Goal: Information Seeking & Learning: Check status

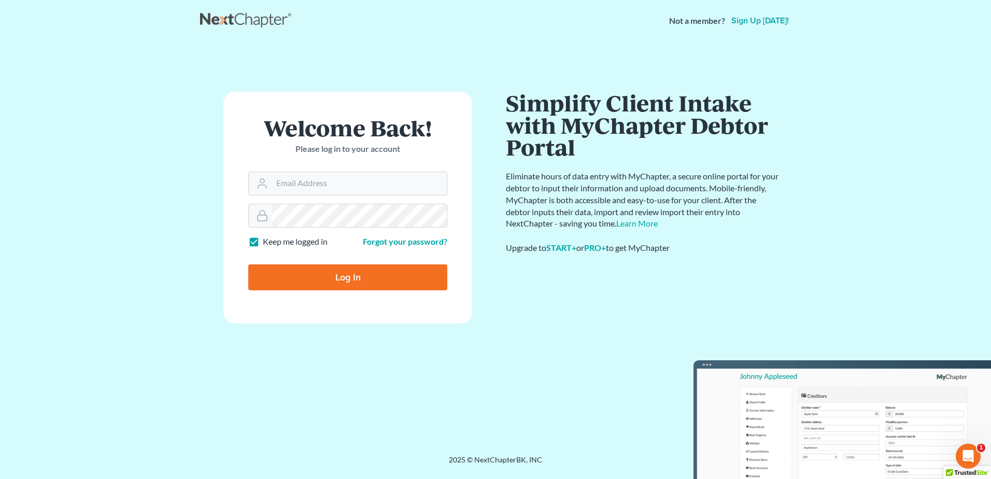
type input "kyle@hollandlaw970.com"
click at [322, 283] on input "Log In" at bounding box center [347, 277] width 199 height 26
type input "Thinking..."
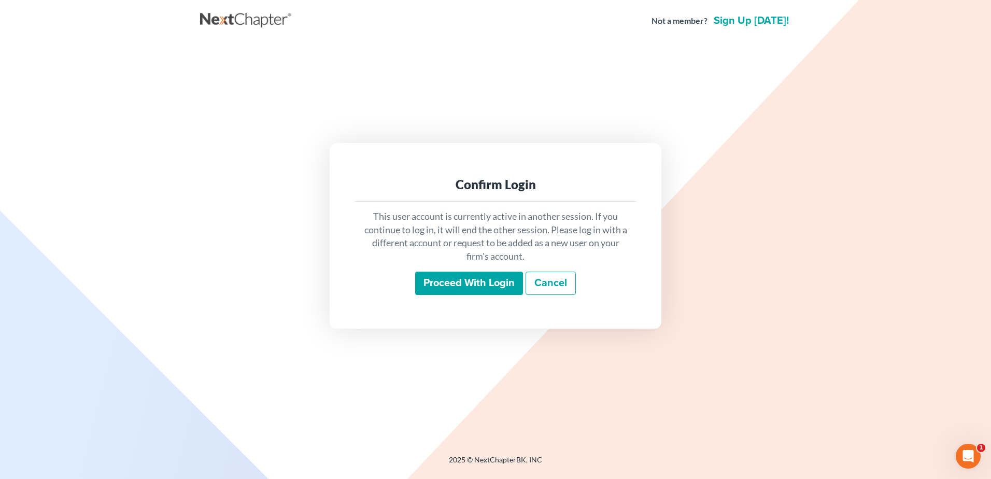
click at [479, 284] on input "Proceed with login" at bounding box center [469, 284] width 108 height 24
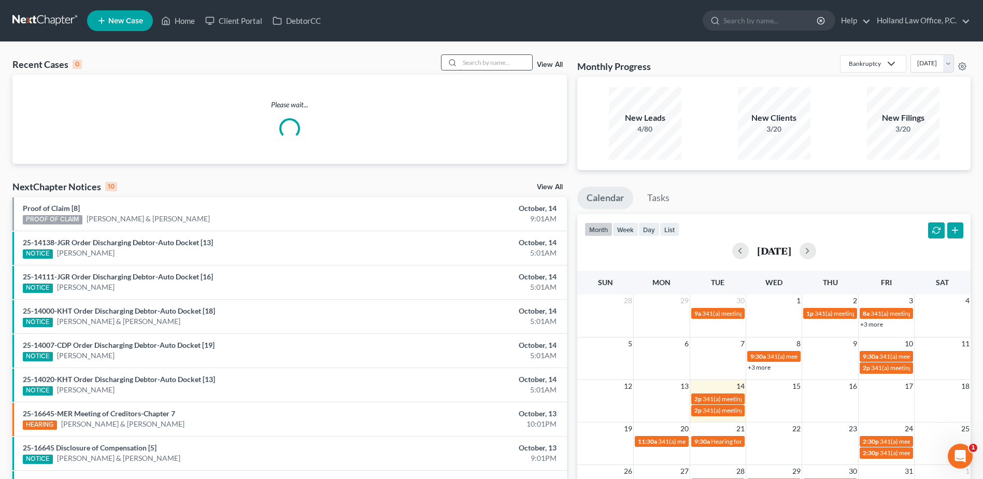
click at [487, 68] on input "search" at bounding box center [496, 62] width 73 height 15
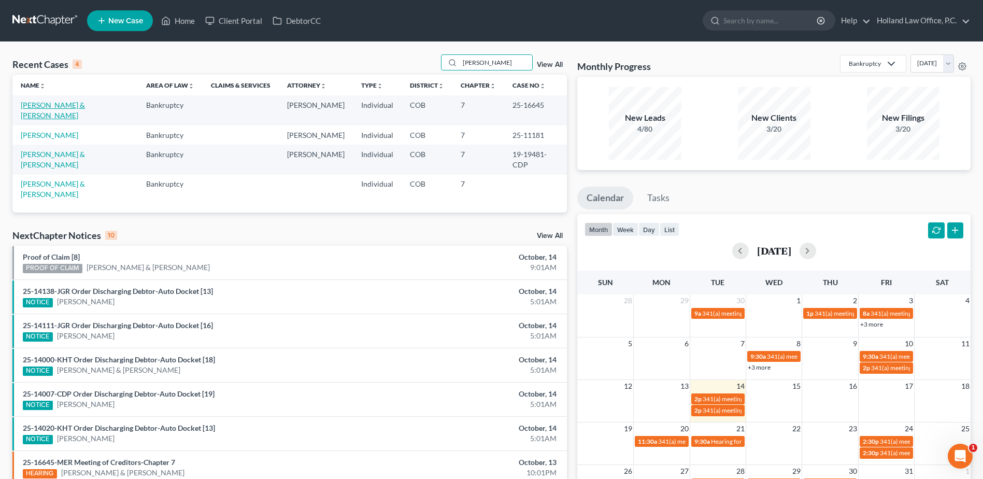
type input "[PERSON_NAME]"
click at [72, 107] on link "[PERSON_NAME] & [PERSON_NAME]" at bounding box center [53, 110] width 64 height 19
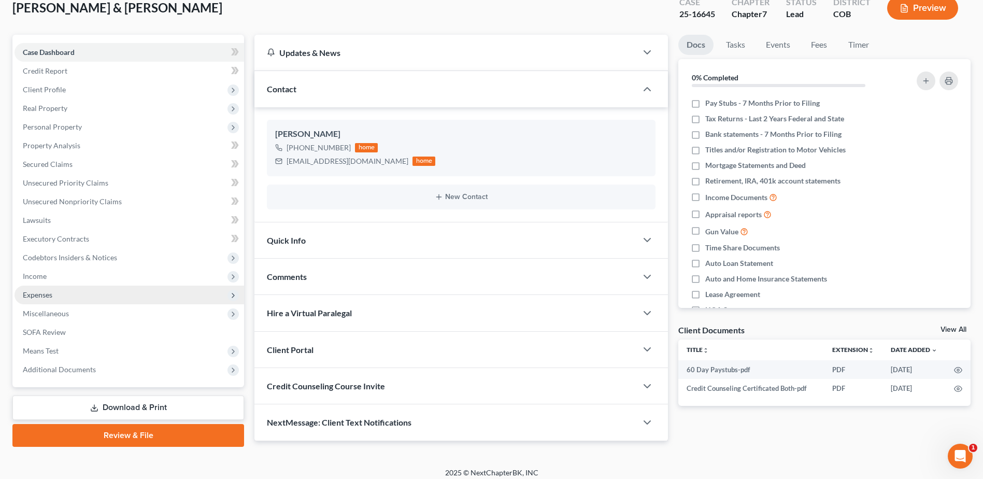
scroll to position [72, 0]
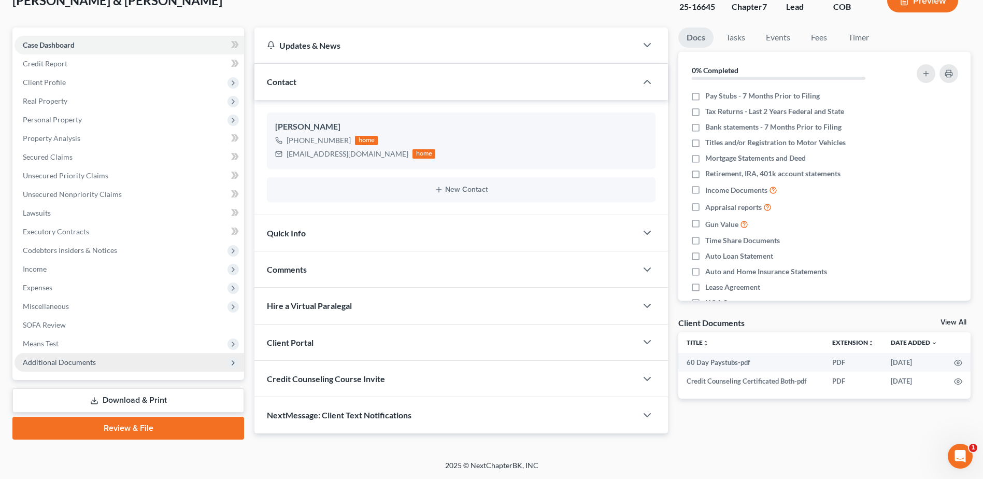
click at [94, 358] on span "Additional Documents" at bounding box center [59, 362] width 73 height 9
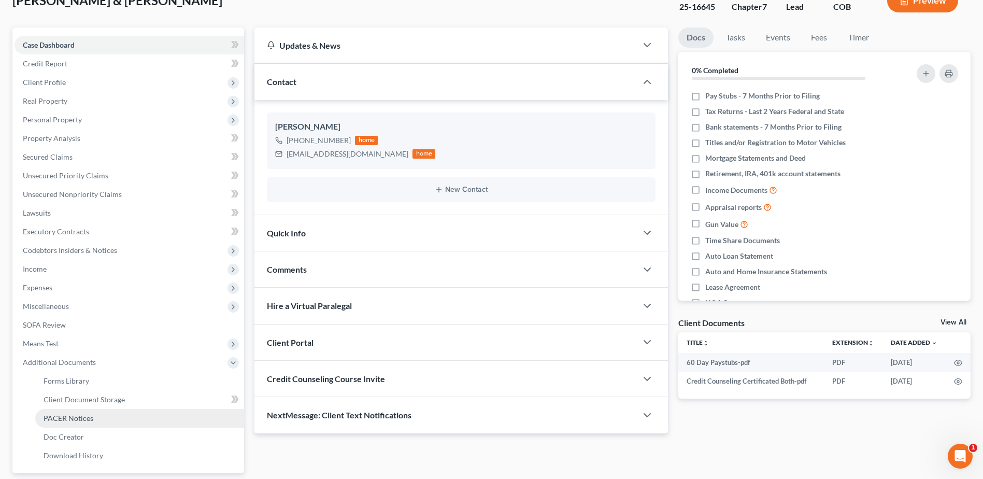
click at [82, 422] on link "PACER Notices" at bounding box center [139, 418] width 209 height 19
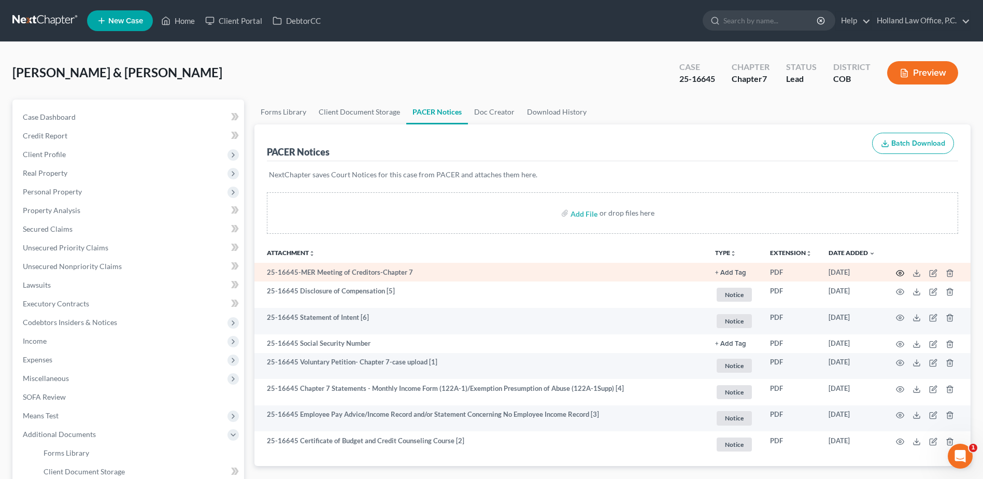
click at [903, 274] on icon "button" at bounding box center [901, 273] width 8 height 6
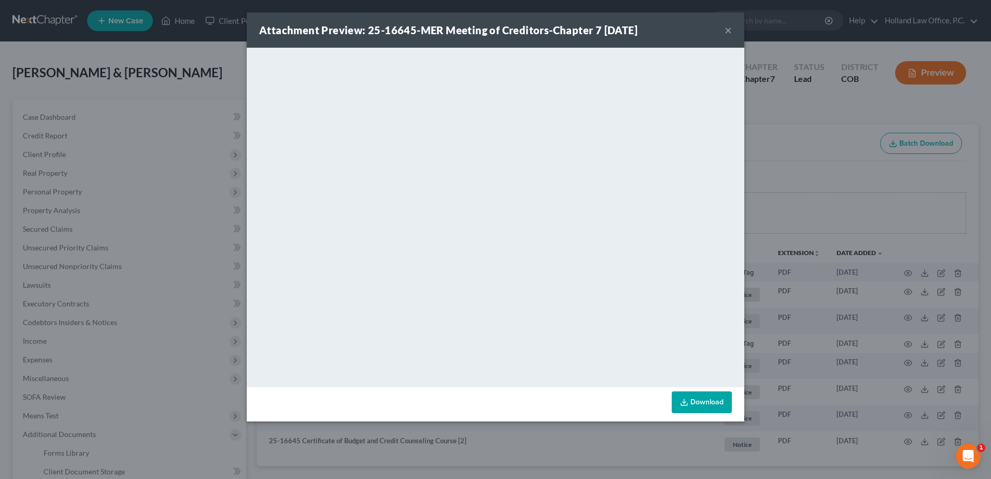
click at [733, 33] on div "Attachment Preview: 25-16645-MER Meeting of Creditors-Chapter 7 [DATE] ×" at bounding box center [495, 29] width 497 height 35
click at [728, 35] on button "×" at bounding box center [727, 30] width 7 height 12
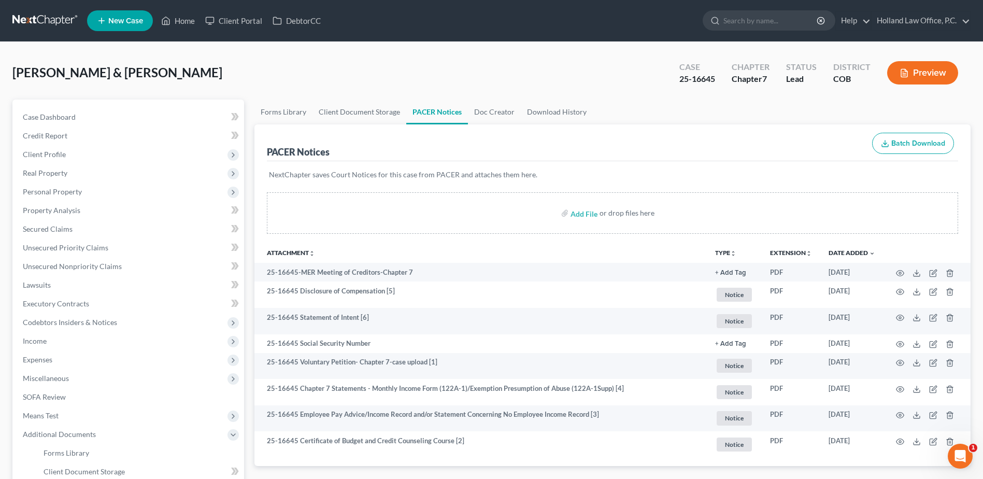
click at [181, 34] on ul "New Case Home Client Portal DebtorCC - No Result - See all results Or Press Ent…" at bounding box center [529, 20] width 884 height 27
click at [181, 27] on link "Home" at bounding box center [178, 20] width 44 height 19
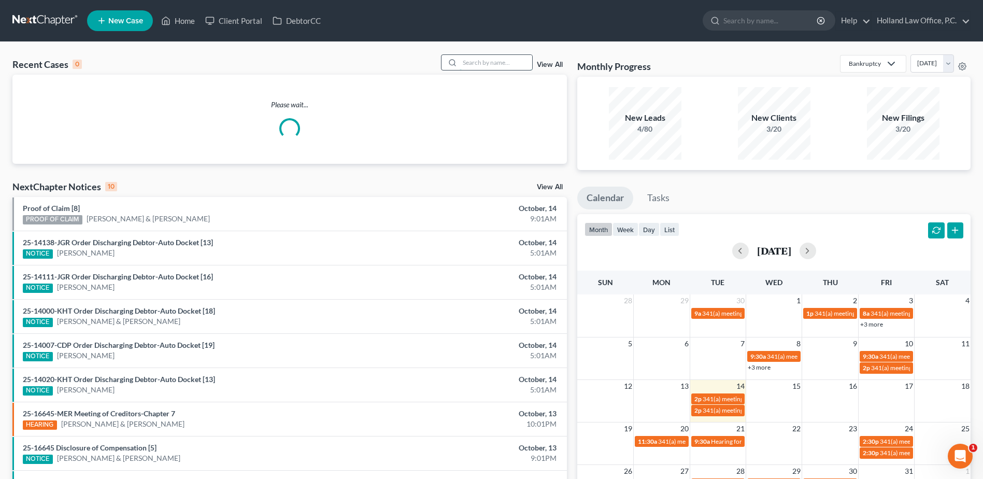
click at [505, 68] on input "search" at bounding box center [496, 62] width 73 height 15
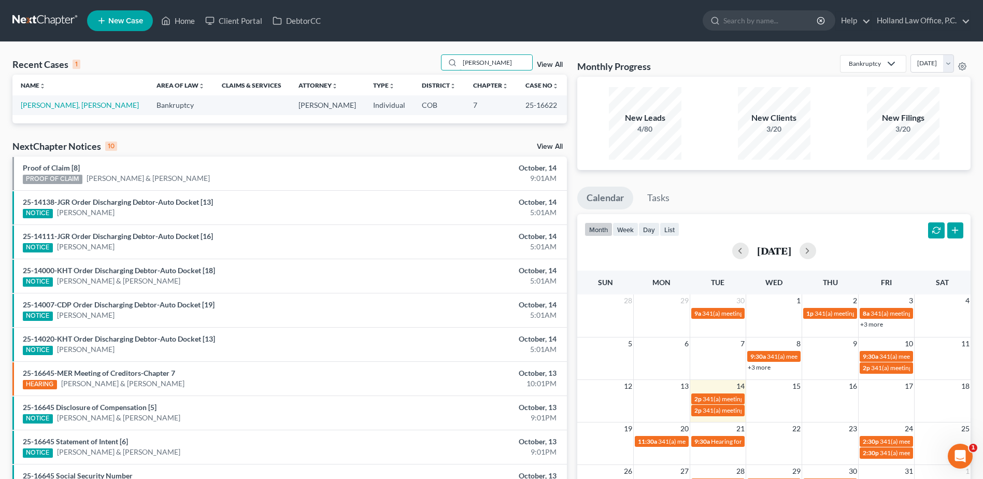
type input "[PERSON_NAME]"
click at [60, 105] on link "[PERSON_NAME], [PERSON_NAME]" at bounding box center [80, 105] width 118 height 9
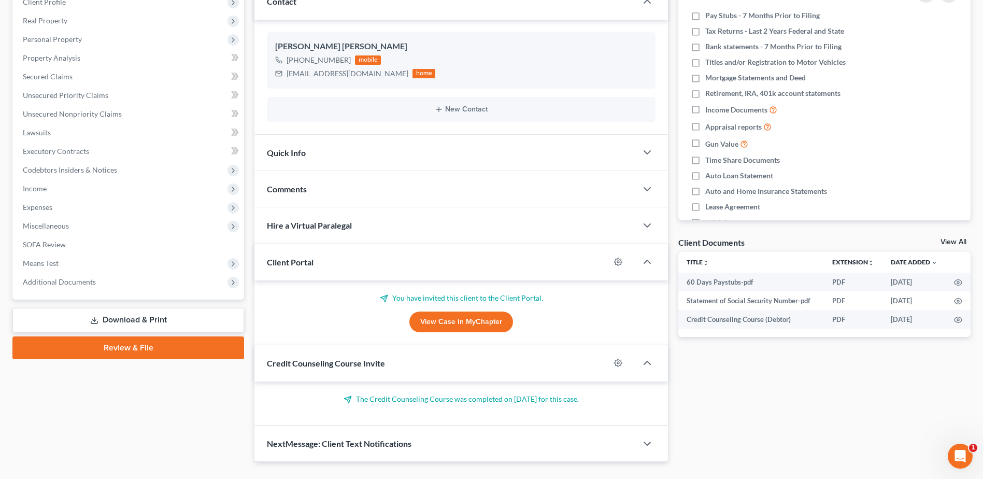
scroll to position [175, 0]
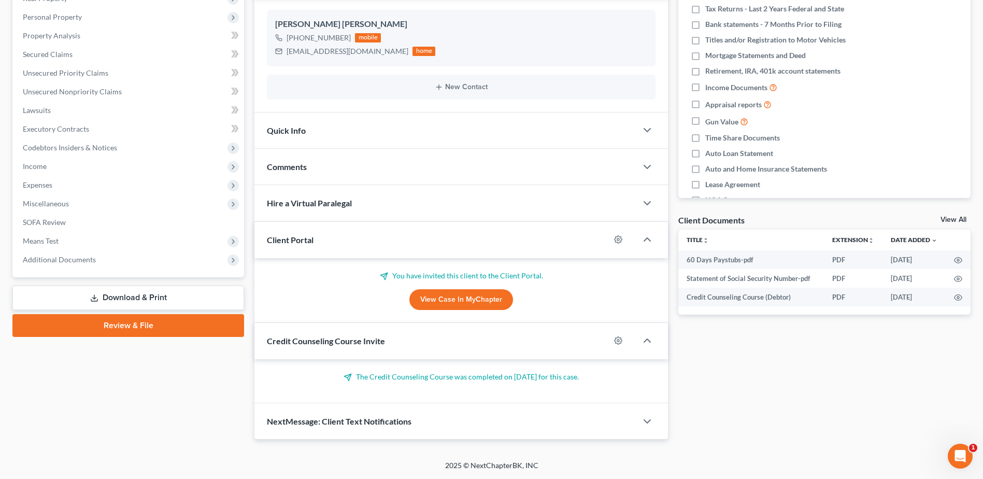
click at [88, 269] on div "Case Dashboard Payments Invoices Payments Payments Credit Report Client Profile…" at bounding box center [128, 101] width 232 height 352
click at [93, 264] on span "Additional Documents" at bounding box center [130, 259] width 230 height 19
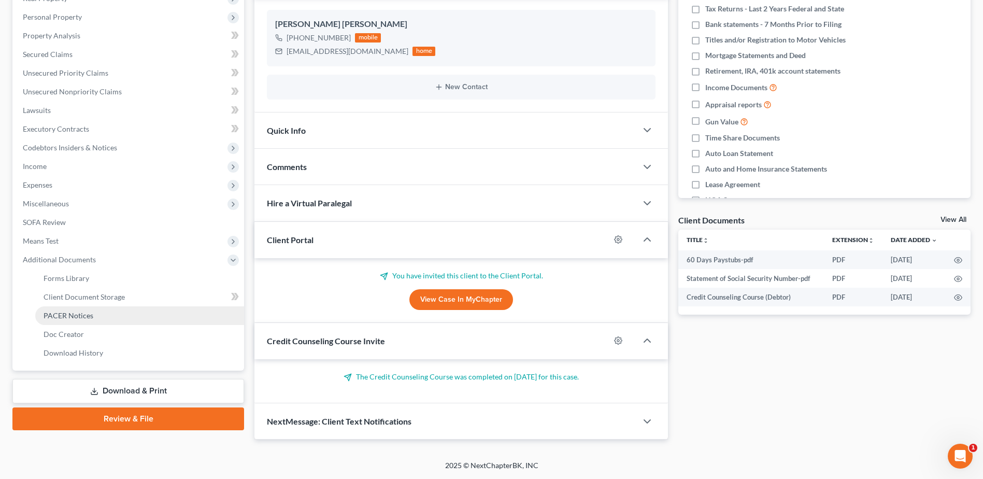
click at [82, 315] on span "PACER Notices" at bounding box center [69, 315] width 50 height 9
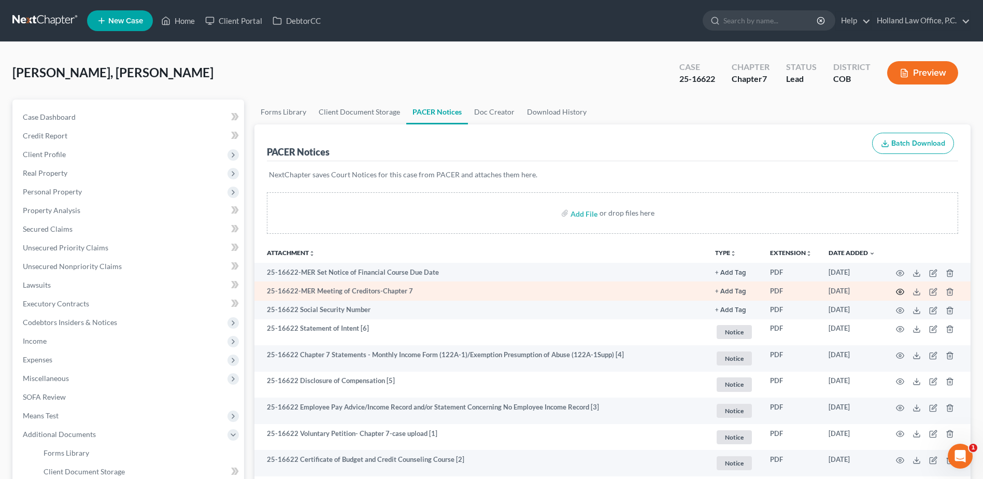
click at [900, 293] on icon "button" at bounding box center [900, 292] width 8 height 8
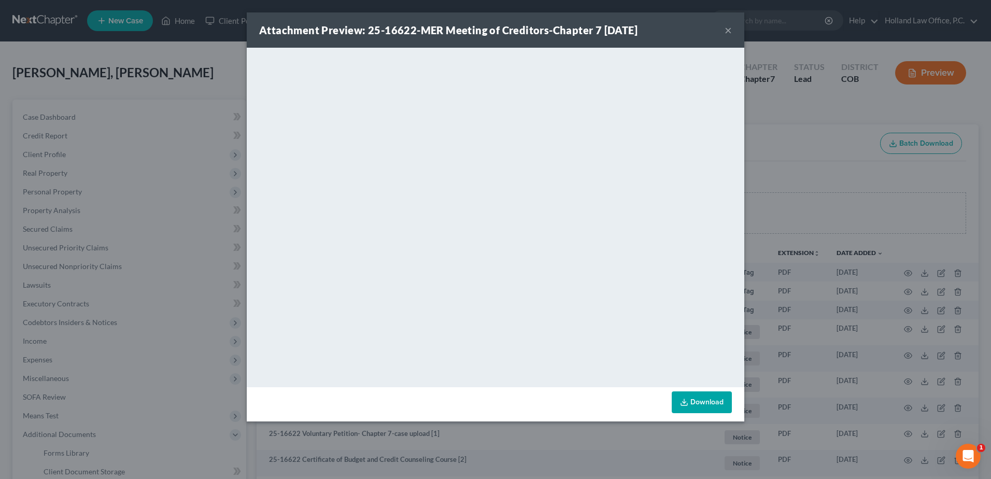
click at [729, 31] on button "×" at bounding box center [727, 30] width 7 height 12
